Goal: Transaction & Acquisition: Download file/media

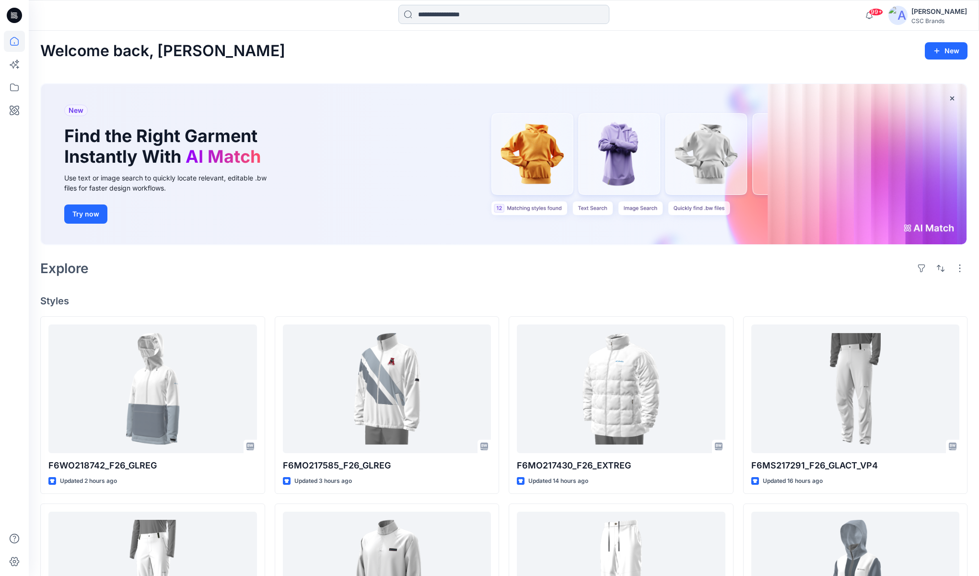
click at [472, 12] on input at bounding box center [504, 14] width 211 height 19
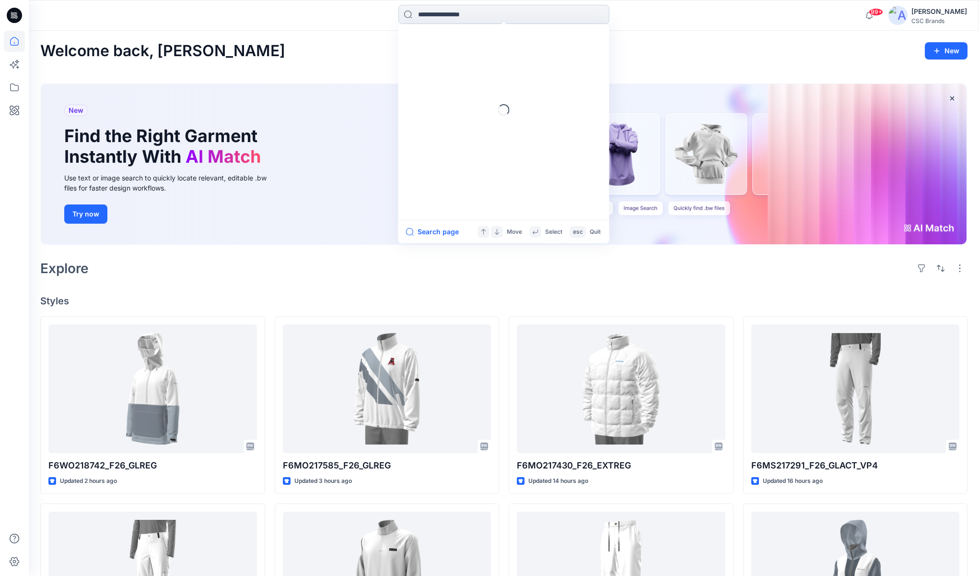
paste input "**********"
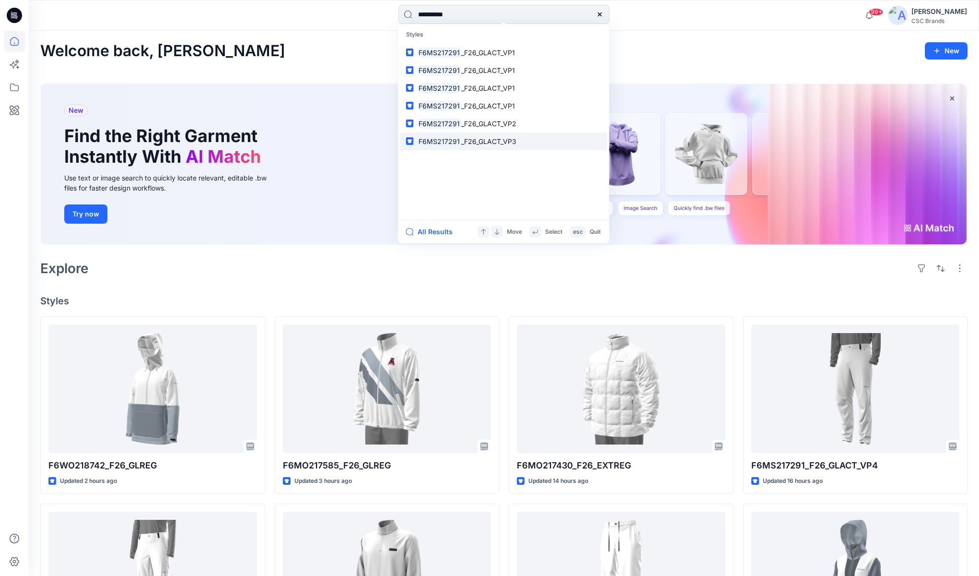
type input "**********"
click at [479, 142] on span "_F26_GLACT_VP3" at bounding box center [488, 141] width 55 height 8
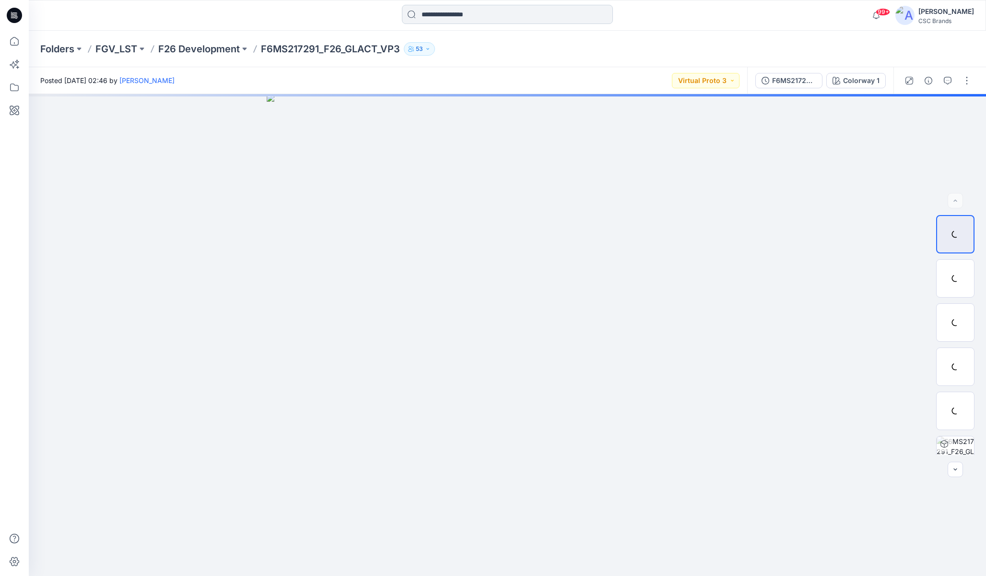
click at [494, 13] on input at bounding box center [507, 14] width 211 height 19
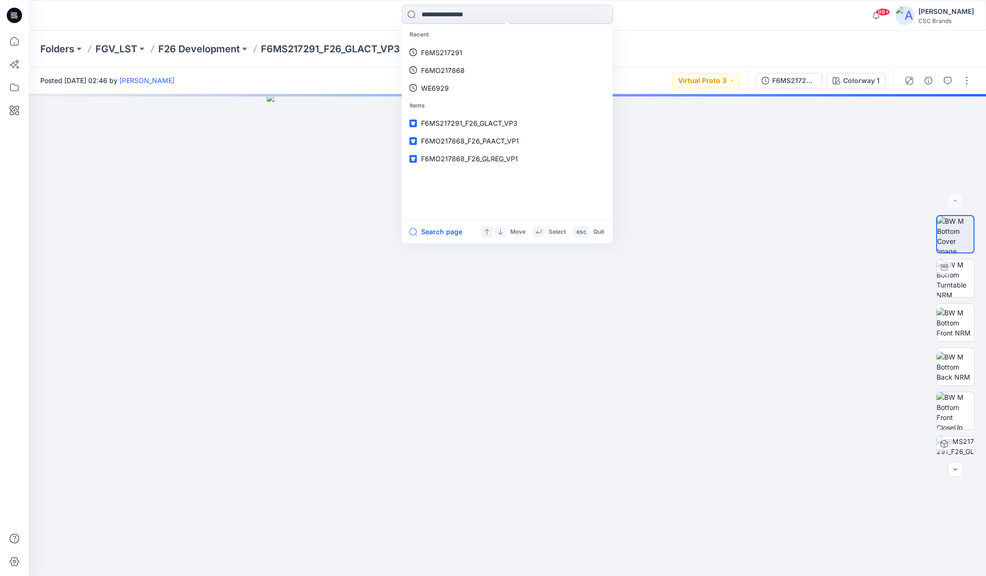
paste input "**********"
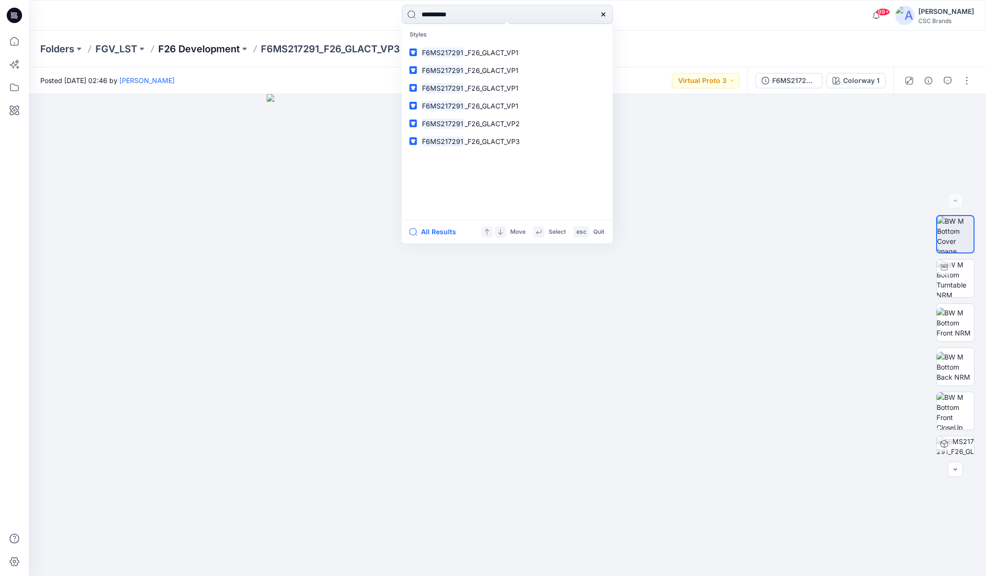
type input "**********"
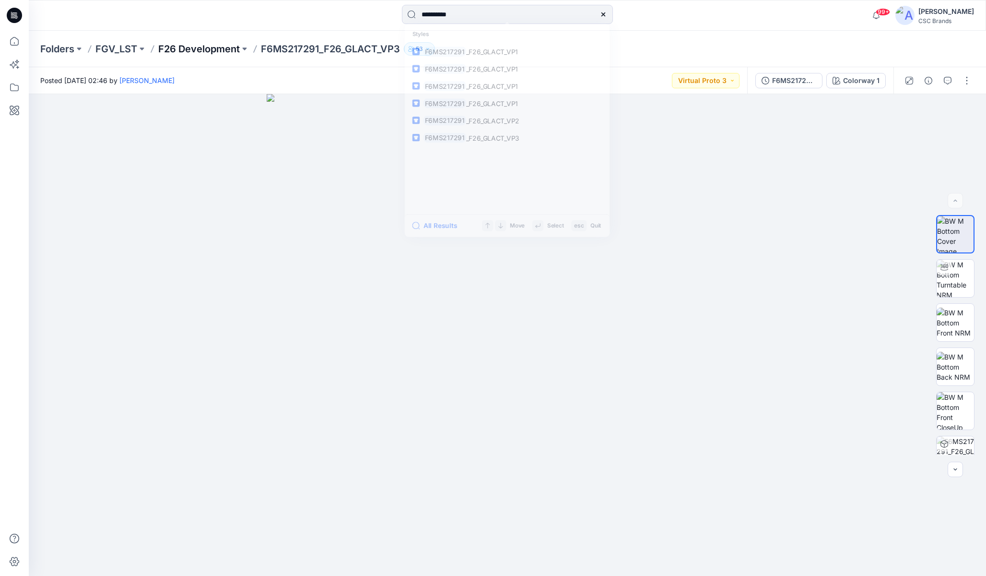
click at [196, 50] on p "F26 Development" at bounding box center [199, 48] width 82 height 13
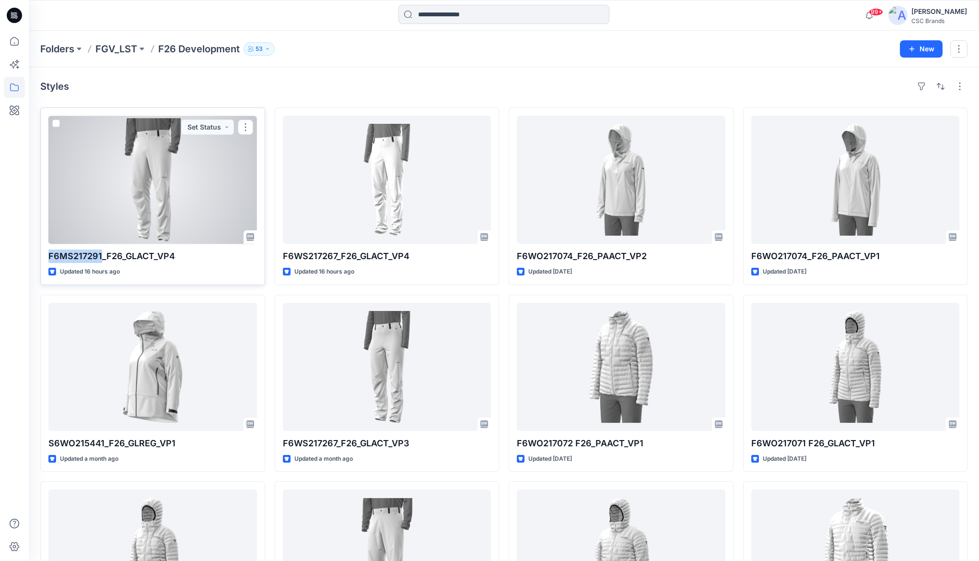
click at [158, 206] on div at bounding box center [152, 180] width 209 height 128
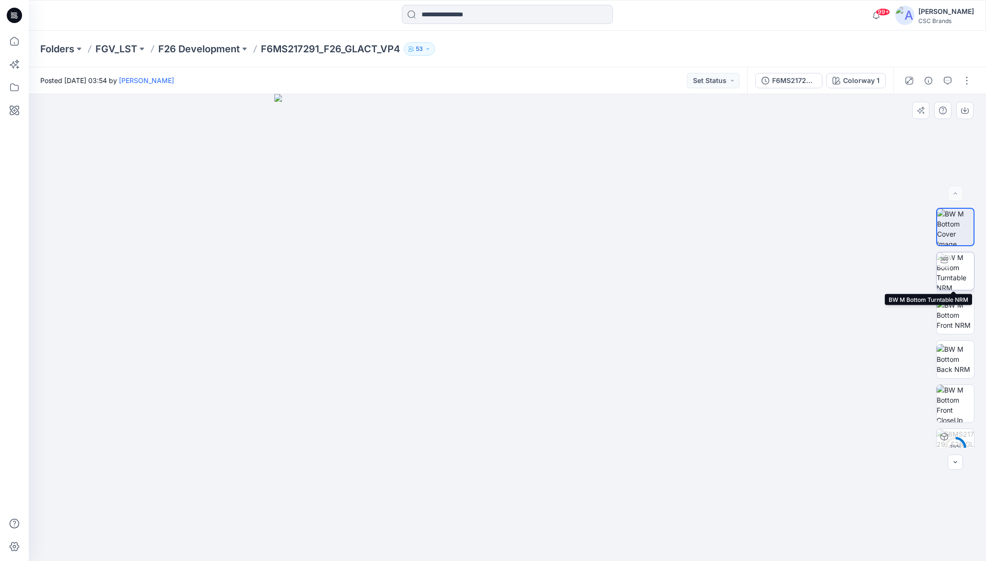
click at [956, 265] on img at bounding box center [955, 270] width 37 height 37
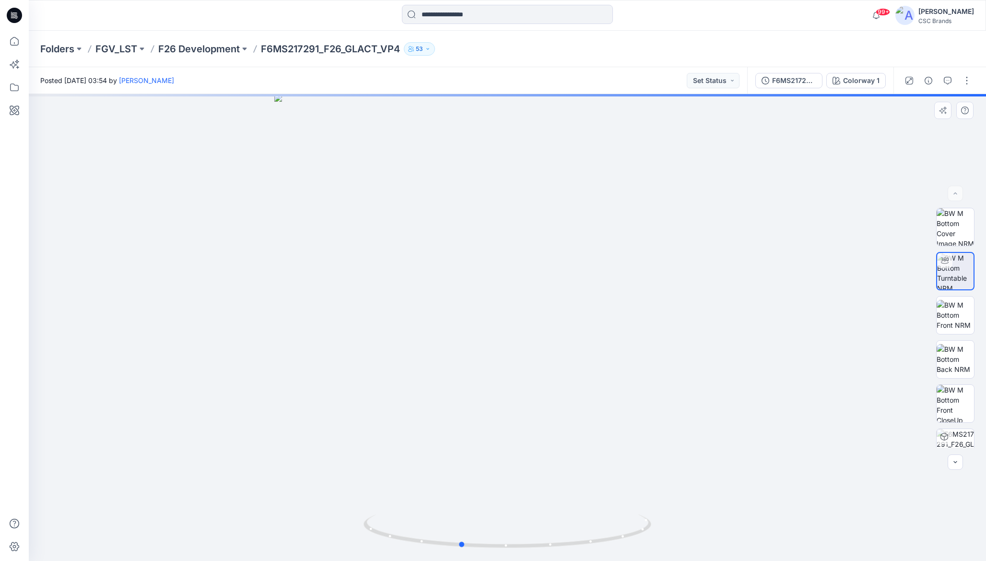
drag, startPoint x: 556, startPoint y: 368, endPoint x: 509, endPoint y: 368, distance: 47.0
click at [509, 368] on div at bounding box center [507, 327] width 957 height 467
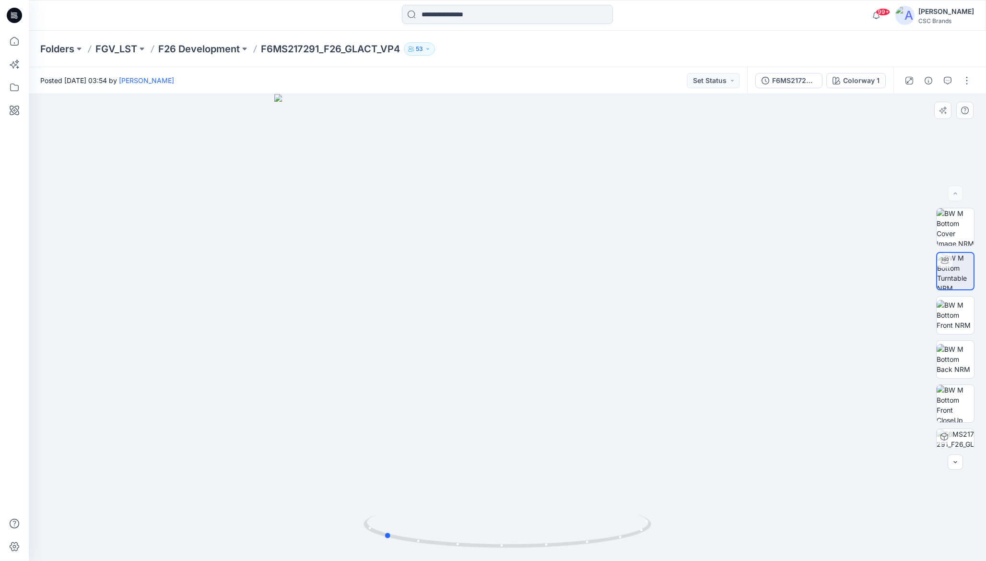
drag, startPoint x: 590, startPoint y: 375, endPoint x: 513, endPoint y: 368, distance: 77.0
click at [513, 368] on div at bounding box center [507, 327] width 957 height 467
drag, startPoint x: 555, startPoint y: 372, endPoint x: 526, endPoint y: 368, distance: 29.9
click at [526, 369] on div at bounding box center [507, 327] width 957 height 467
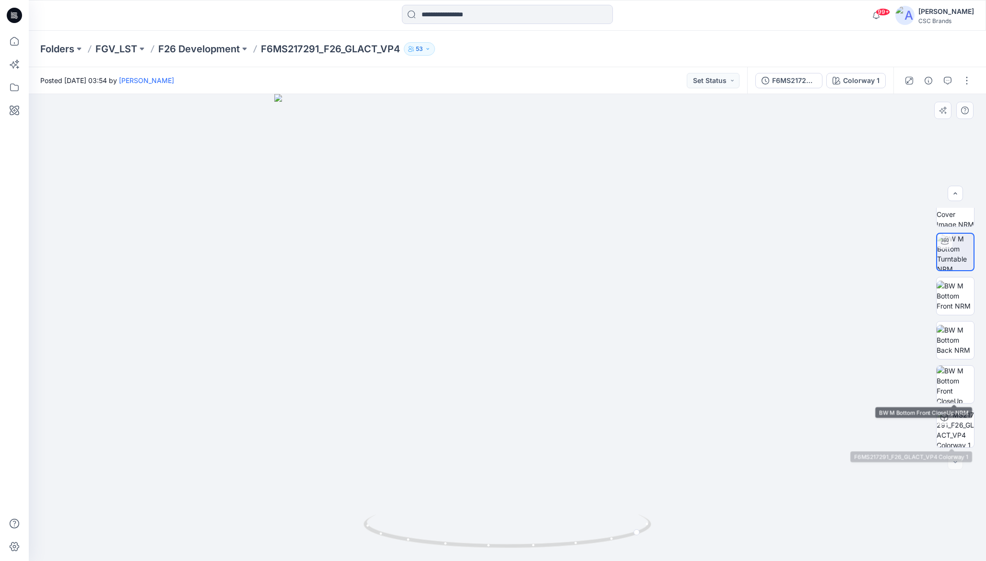
scroll to position [19, 0]
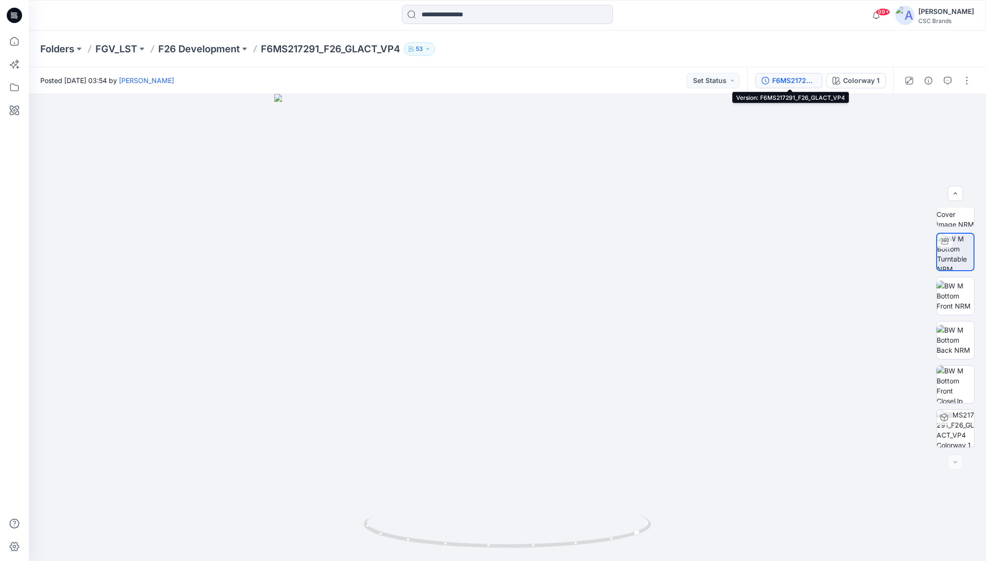
click at [805, 80] on div "F6MS217291_F26_GLACT_VP4" at bounding box center [794, 80] width 44 height 11
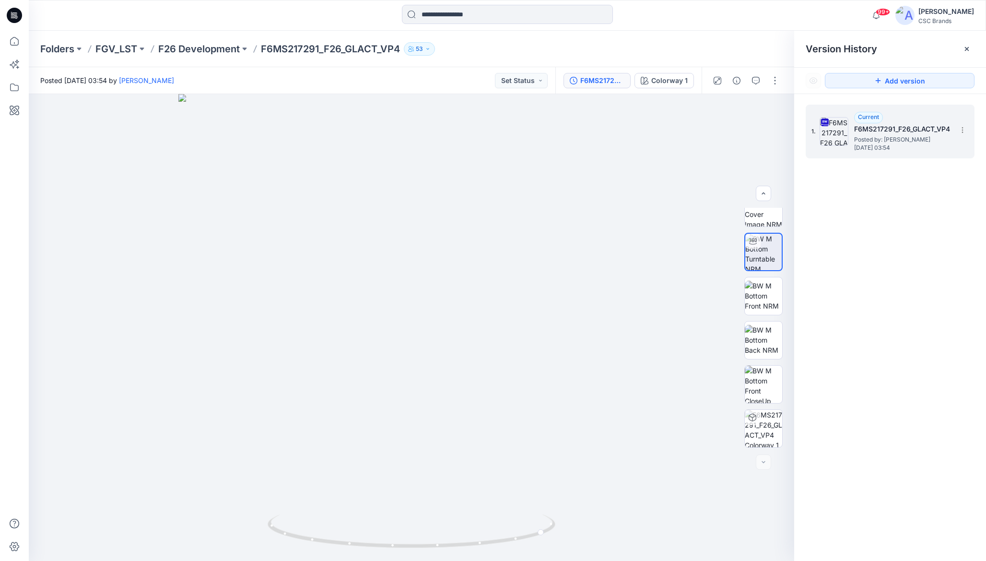
click at [924, 146] on span "[DATE] 03:54" at bounding box center [902, 147] width 96 height 7
click at [963, 131] on icon at bounding box center [963, 130] width 8 height 8
click at [940, 148] on span "Download Source BW File" at bounding box center [914, 149] width 81 height 12
drag, startPoint x: 593, startPoint y: 362, endPoint x: 367, endPoint y: 350, distance: 225.8
click at [367, 350] on div at bounding box center [412, 327] width 766 height 467
